Goal: Task Accomplishment & Management: Complete application form

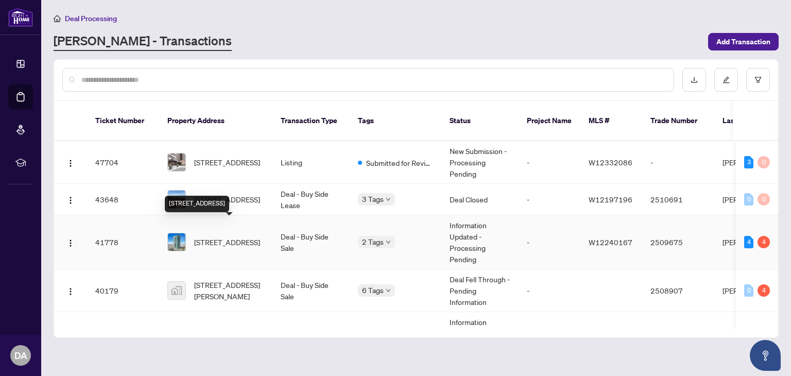
click at [225, 236] on span "[STREET_ADDRESS]" at bounding box center [227, 241] width 66 height 11
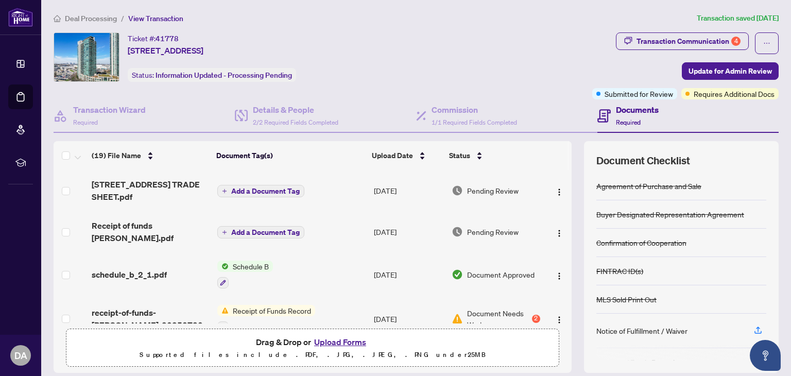
click at [476, 48] on div "Ticket #: 41778 [STREET_ADDRESS] Status: Information Updated - Processing Pendi…" at bounding box center [321, 56] width 535 height 49
click at [746, 158] on div "Document Checklist" at bounding box center [681, 160] width 170 height 14
click at [663, 40] on div "Transaction Communication 4" at bounding box center [689, 41] width 104 height 16
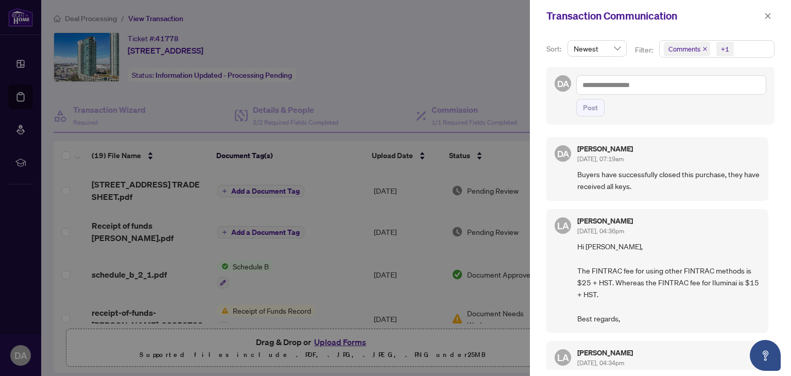
click at [462, 68] on div at bounding box center [395, 188] width 791 height 376
click at [432, 55] on div at bounding box center [395, 188] width 791 height 376
click at [769, 18] on icon "close" at bounding box center [768, 16] width 6 height 6
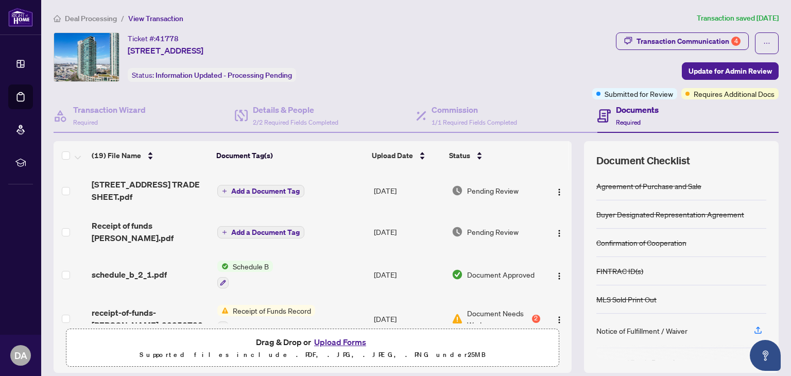
click at [102, 18] on span "Deal Processing" at bounding box center [91, 18] width 52 height 9
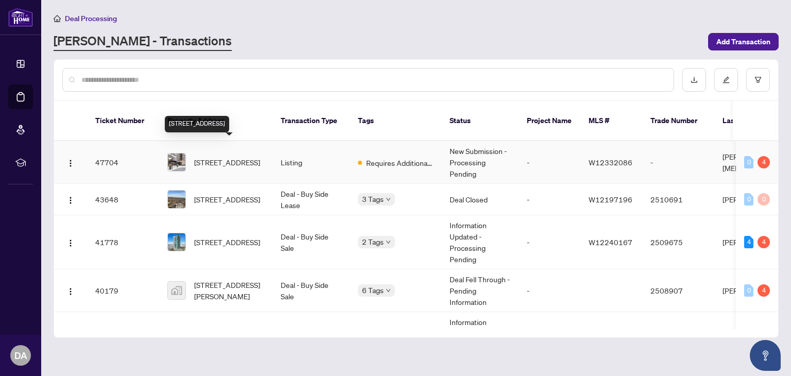
click at [231, 157] on span "[STREET_ADDRESS]" at bounding box center [227, 162] width 66 height 11
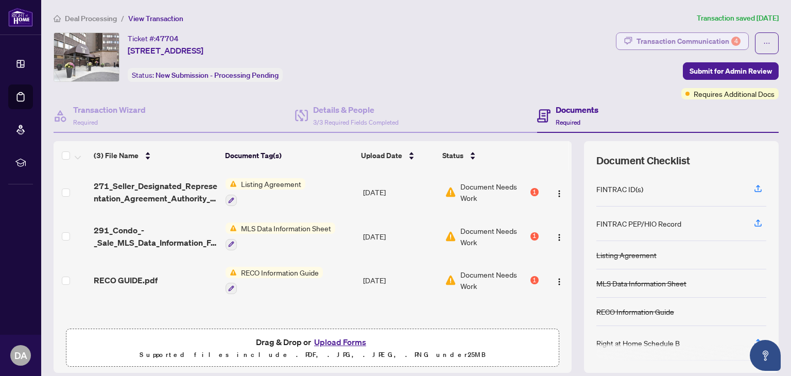
click at [637, 36] on div "Transaction Communication 4" at bounding box center [689, 41] width 104 height 16
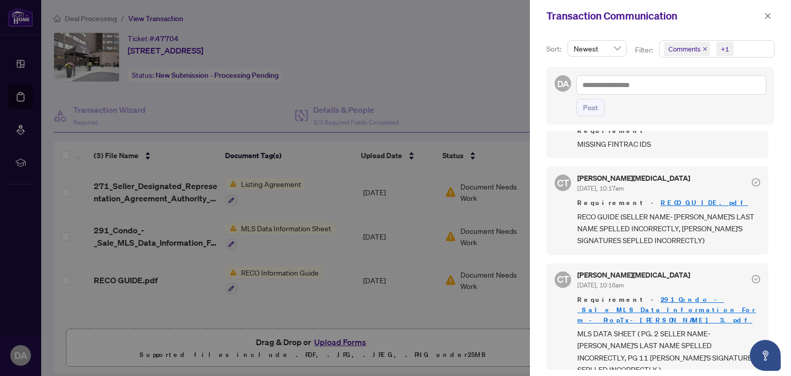
scroll to position [45, 0]
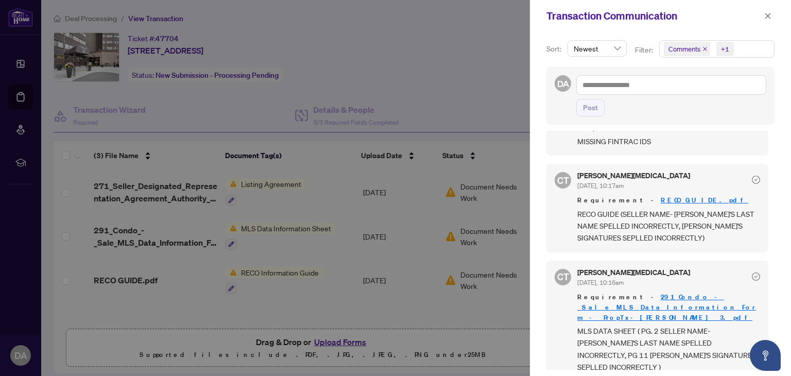
click at [434, 67] on div at bounding box center [395, 188] width 791 height 376
drag, startPoint x: 768, startPoint y: 239, endPoint x: 769, endPoint y: 262, distance: 23.2
click at [769, 262] on div "CT [PERSON_NAME][MEDICAL_DATA] [DATE], 10:17am Requirement MISSING FINTRAC IDS …" at bounding box center [660, 250] width 228 height 239
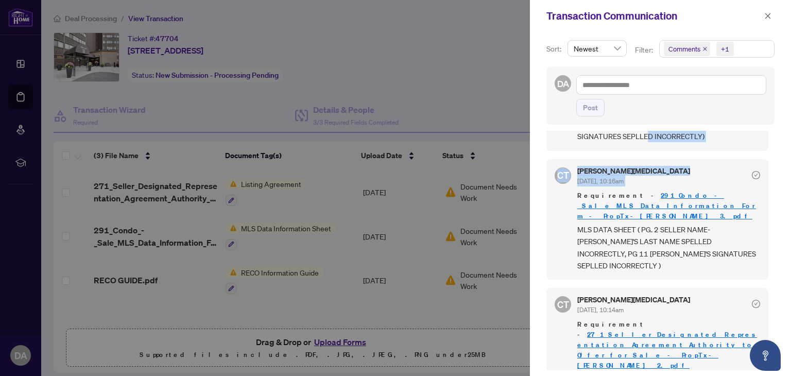
scroll to position [149, 0]
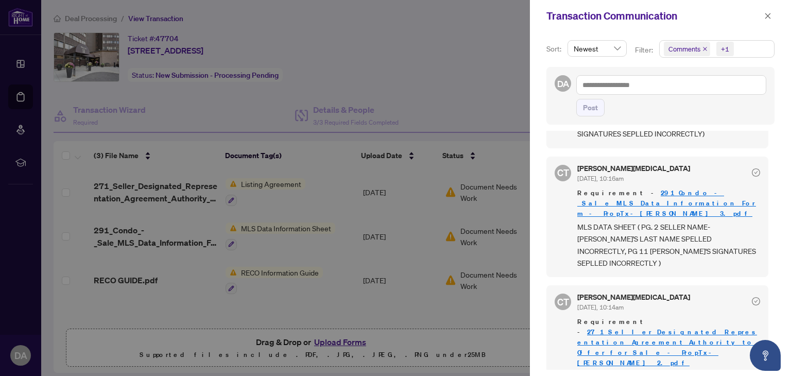
click at [484, 330] on div at bounding box center [395, 188] width 791 height 376
click at [437, 79] on div at bounding box center [395, 188] width 791 height 376
click at [766, 13] on icon "close" at bounding box center [768, 16] width 6 height 6
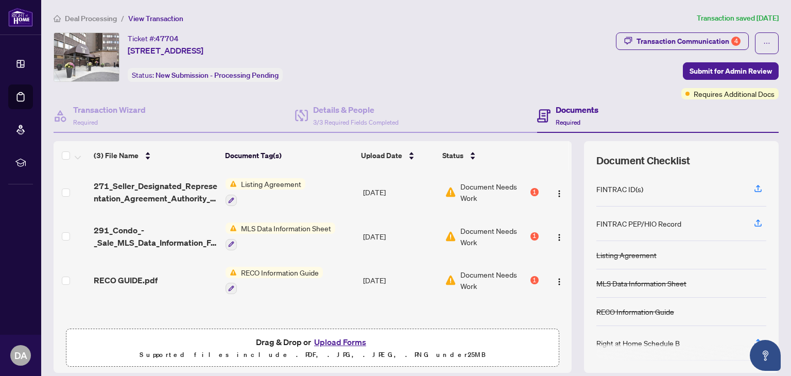
click at [334, 341] on button "Upload Forms" at bounding box center [340, 341] width 58 height 13
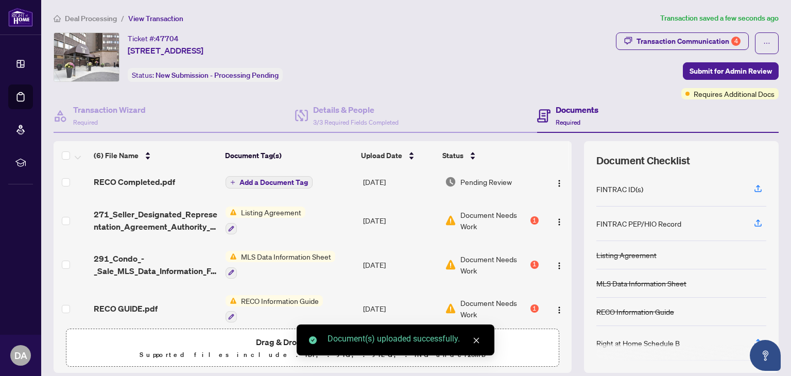
scroll to position [87, 0]
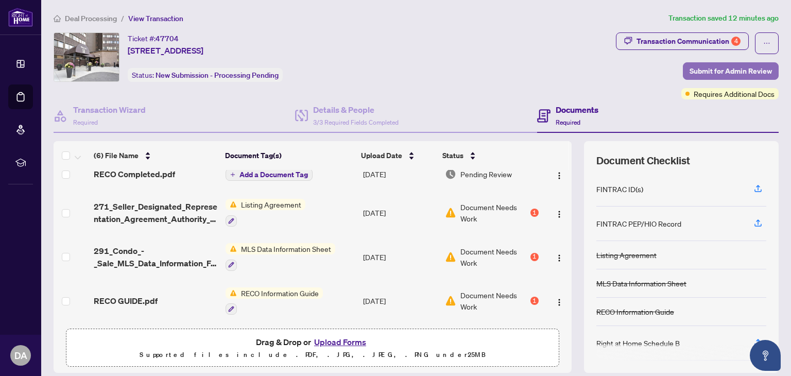
click at [730, 70] on span "Submit for Admin Review" at bounding box center [731, 71] width 82 height 16
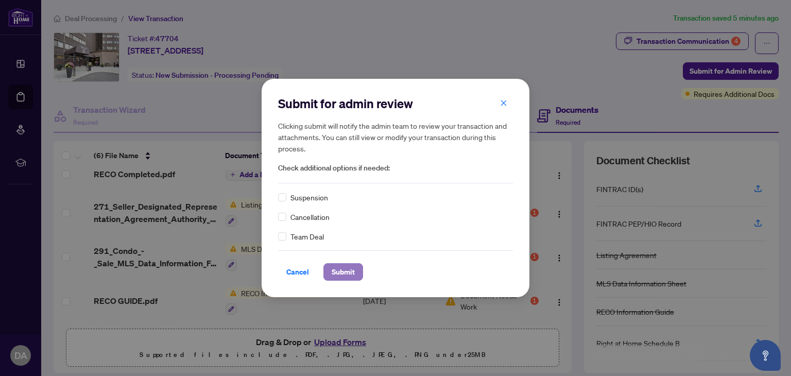
click at [355, 269] on button "Submit" at bounding box center [343, 272] width 40 height 18
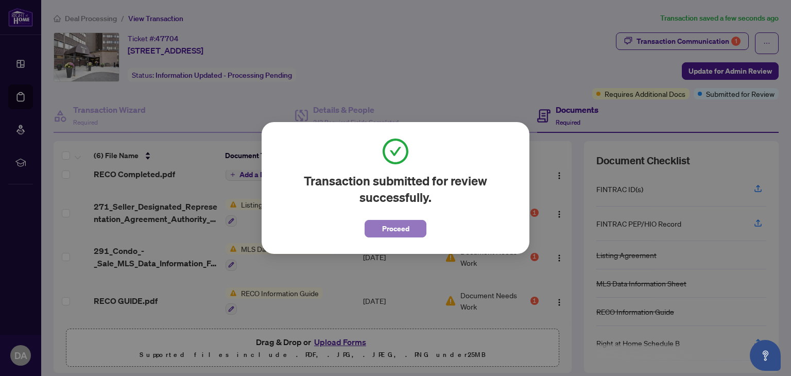
click at [416, 229] on button "Proceed" at bounding box center [396, 229] width 62 height 18
